Goal: Navigation & Orientation: Find specific page/section

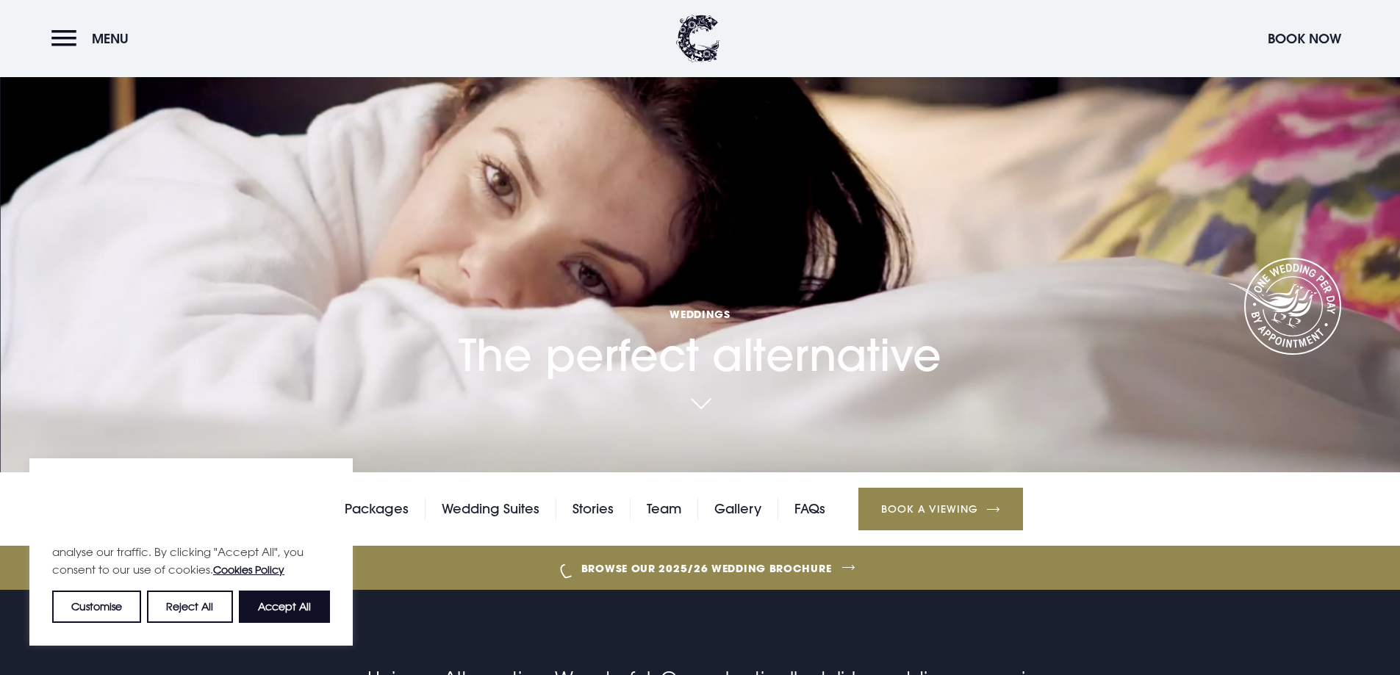
scroll to position [147, 0]
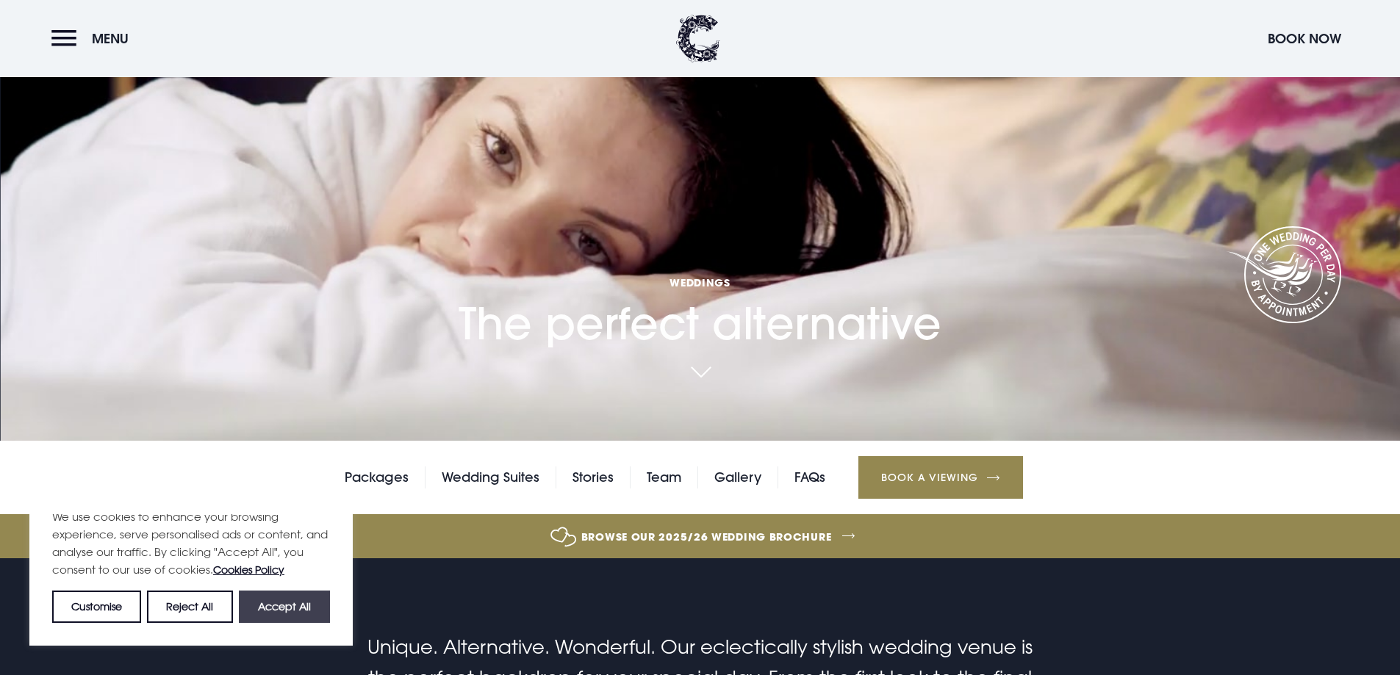
click at [287, 606] on button "Accept All" at bounding box center [284, 607] width 91 height 32
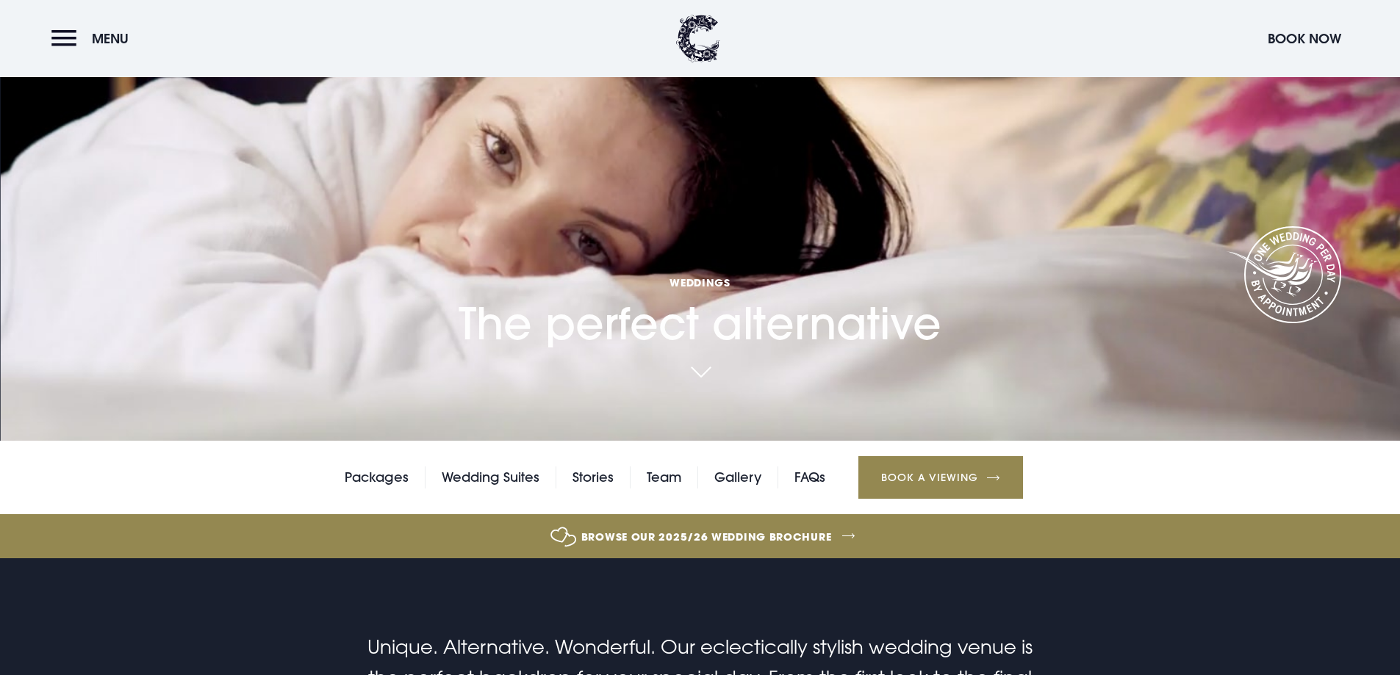
checkbox input "true"
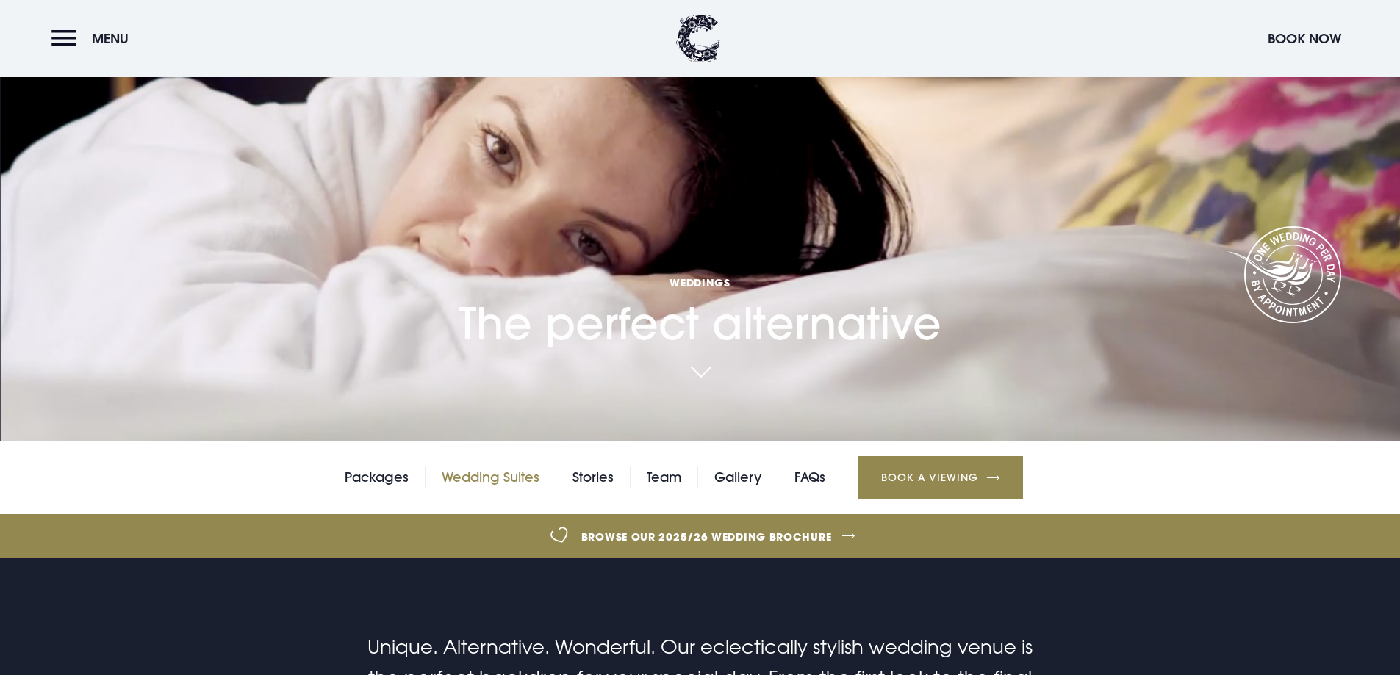
click at [511, 476] on link "Wedding Suites" at bounding box center [491, 478] width 98 height 22
